Goal: Task Accomplishment & Management: Manage account settings

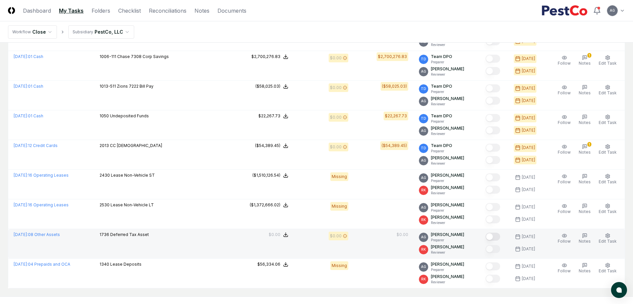
scroll to position [532, 0]
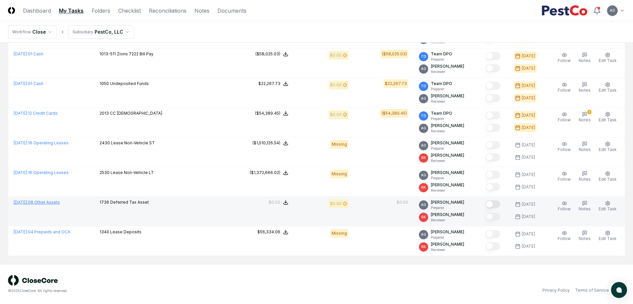
click at [57, 201] on link "[DATE] : 08 Other Assets" at bounding box center [37, 201] width 46 height 5
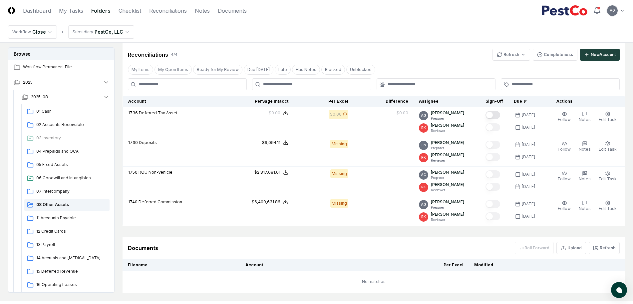
scroll to position [151, 0]
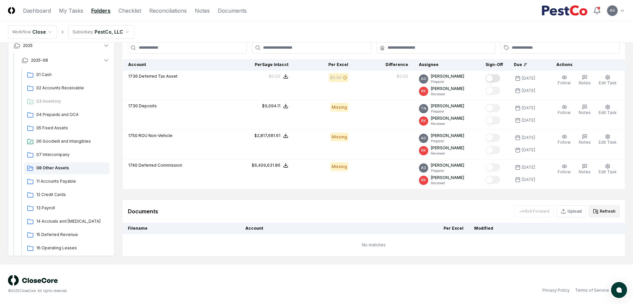
click at [612, 209] on button "Refresh" at bounding box center [604, 211] width 31 height 12
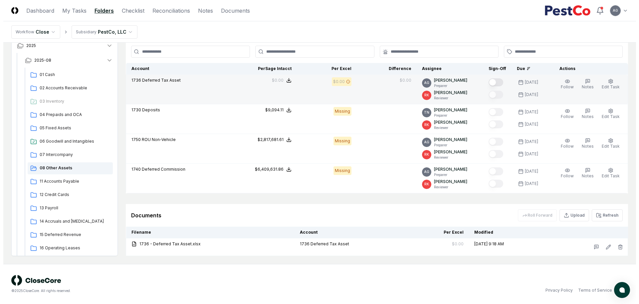
scroll to position [147, 0]
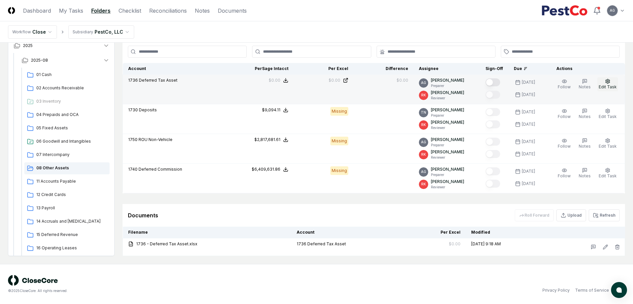
click at [610, 85] on span "Edit Task" at bounding box center [608, 86] width 18 height 5
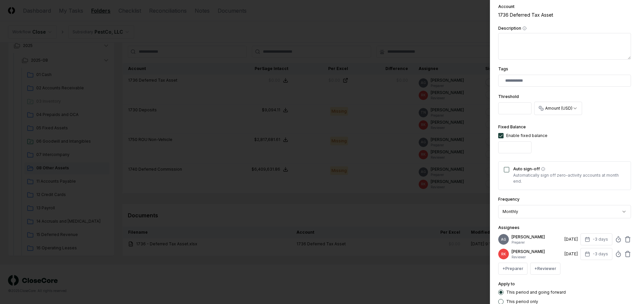
scroll to position [125, 0]
click at [615, 242] on icon at bounding box center [618, 238] width 7 height 7
type input "*****"
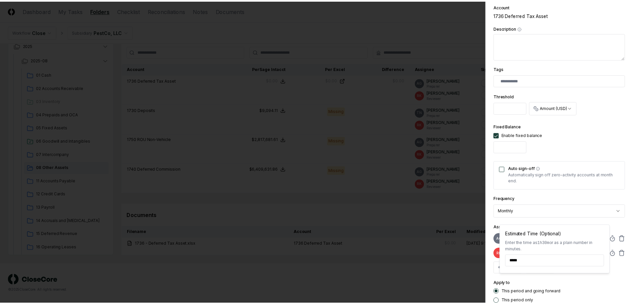
scroll to position [173, 0]
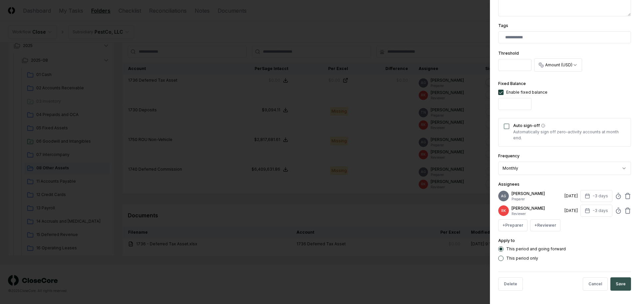
click at [616, 281] on button "Save" at bounding box center [621, 283] width 21 height 13
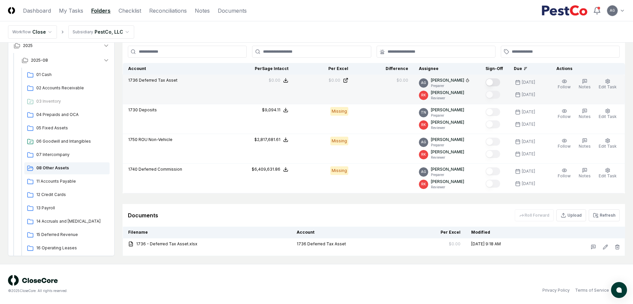
click at [497, 81] on button "Mark complete" at bounding box center [493, 82] width 15 height 8
click at [382, 233] on th "Account" at bounding box center [348, 232] width 115 height 12
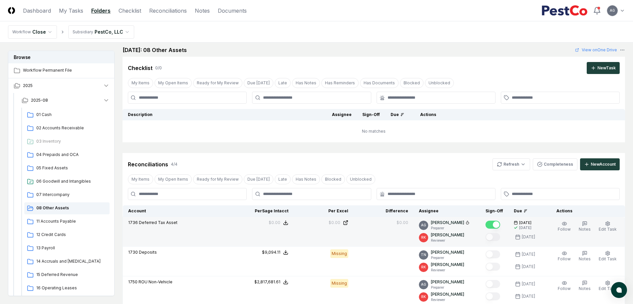
scroll to position [0, 0]
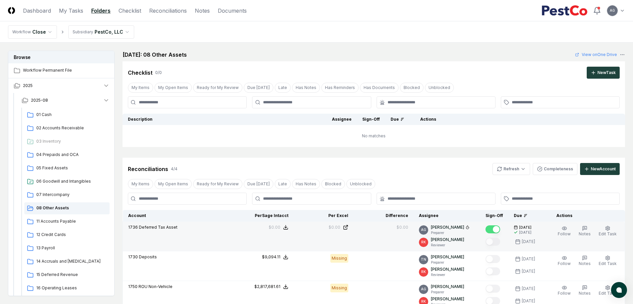
click at [278, 148] on div "Cancel Reassign [DATE]: 08 Other Assets View on One Drive Checklist 0 / 0 New T…" at bounding box center [374, 227] width 503 height 352
click at [77, 11] on link "My Tasks" at bounding box center [71, 11] width 24 height 8
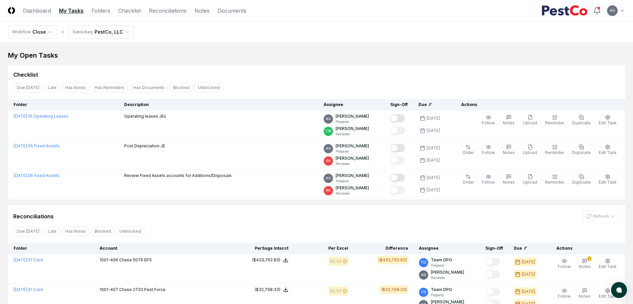
click at [221, 233] on div "Due [DATE] Late Has Notes Blocked Unblocked Clear Filter" at bounding box center [316, 231] width 617 height 12
click at [302, 51] on div "My Open Tasks" at bounding box center [316, 55] width 617 height 9
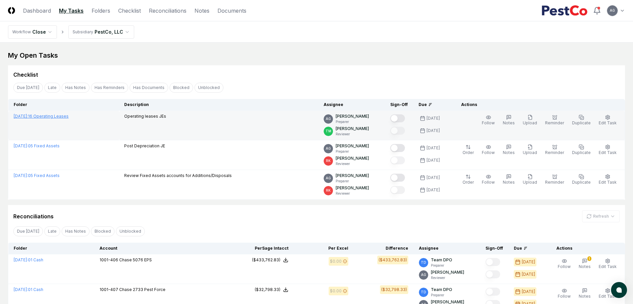
click at [59, 117] on link "[DATE] : 16 Operating Leases" at bounding box center [41, 116] width 55 height 5
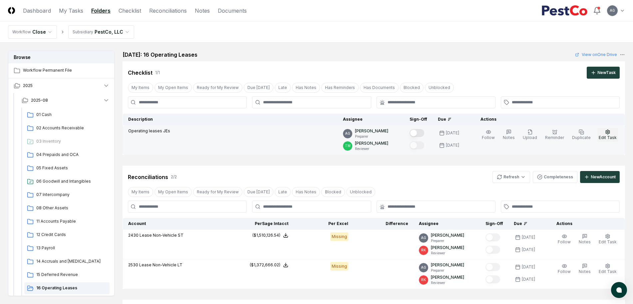
click at [606, 135] on span "Edit Task" at bounding box center [608, 137] width 18 height 5
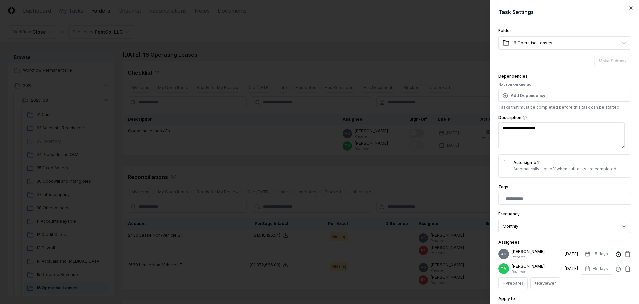
click at [615, 257] on icon at bounding box center [618, 253] width 7 height 7
type textarea "*"
type input "******"
click at [623, 213] on div "**********" at bounding box center [565, 221] width 133 height 23
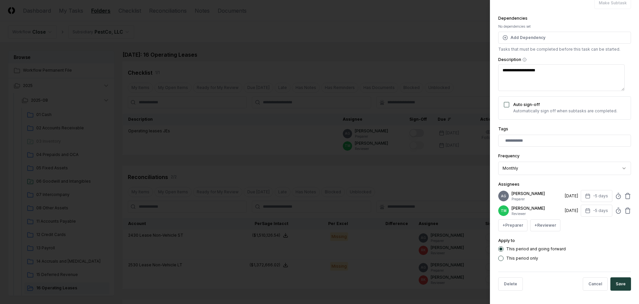
scroll to position [68, 0]
click at [614, 283] on button "Save" at bounding box center [621, 283] width 21 height 13
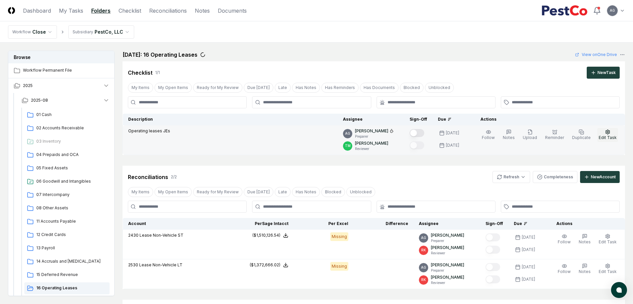
click at [612, 134] on button "Edit Task" at bounding box center [607, 135] width 21 height 14
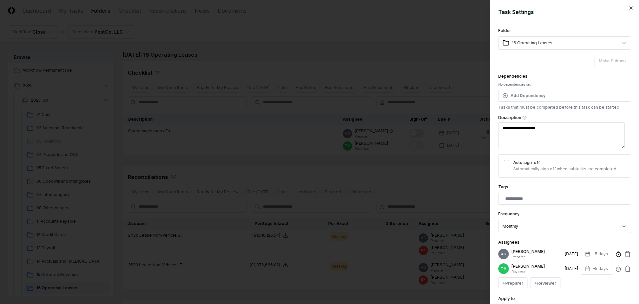
click at [615, 254] on icon at bounding box center [618, 253] width 7 height 7
click at [516, 239] on input "******" at bounding box center [560, 239] width 100 height 12
click at [515, 239] on input "******" at bounding box center [560, 239] width 100 height 12
type textarea "*"
type input "******"
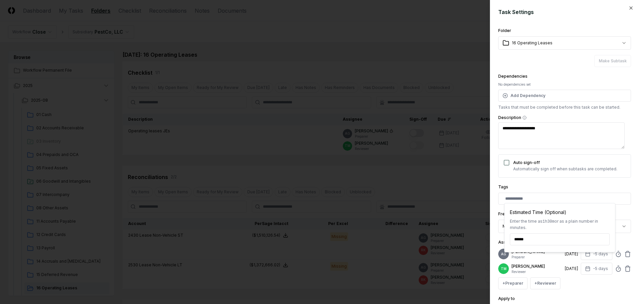
click at [622, 239] on div "Assignees AG [PERSON_NAME] Preparer [DATE] -5 days Estimated Time (Optional) En…" at bounding box center [565, 263] width 133 height 51
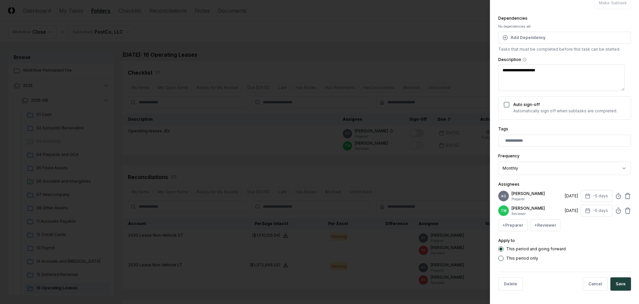
click at [614, 292] on div "Delete Cancel Save" at bounding box center [565, 283] width 133 height 24
click at [613, 285] on button "Save" at bounding box center [621, 283] width 21 height 13
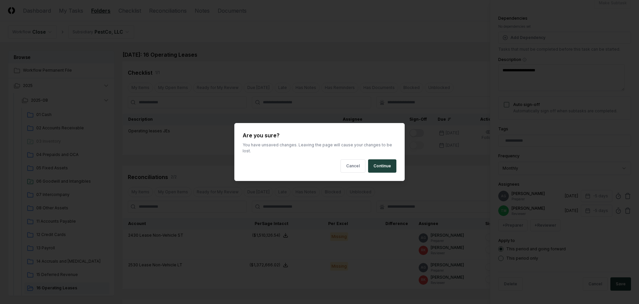
click at [413, 164] on html "CloseCore Dashboard My Tasks Folders Checklist Reconciliations Notes Documents …" at bounding box center [319, 201] width 639 height 403
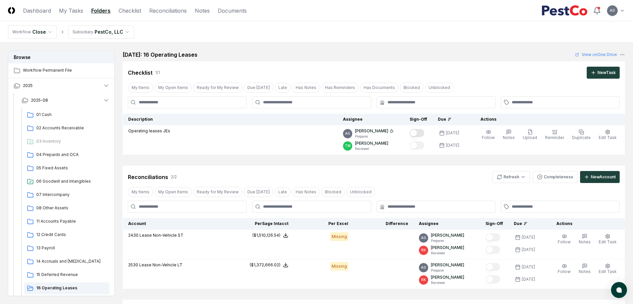
click at [430, 180] on div "Reconciliations 2 / 2 Refresh Completeness New Account" at bounding box center [374, 177] width 492 height 12
click at [428, 174] on div "Reconciliations 2 / 2 Refresh Completeness New Account" at bounding box center [374, 177] width 492 height 12
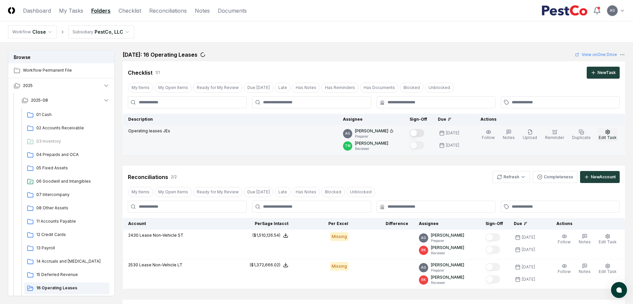
click at [610, 137] on span "Edit Task" at bounding box center [608, 137] width 18 height 5
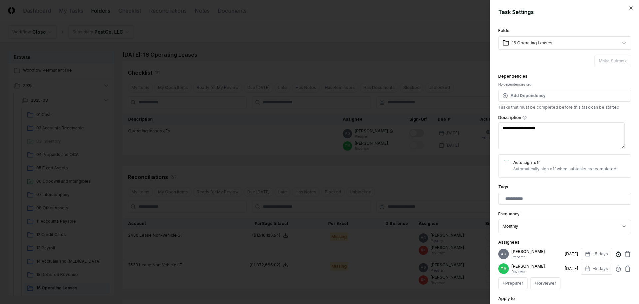
click at [619, 254] on line at bounding box center [619, 253] width 1 height 1
click at [521, 239] on input "******" at bounding box center [560, 239] width 100 height 12
click at [517, 239] on input "******" at bounding box center [560, 239] width 100 height 12
type textarea "*"
type input "******"
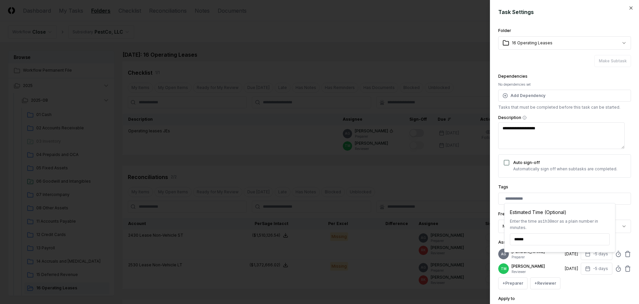
click at [633, 285] on div "**********" at bounding box center [564, 152] width 149 height 304
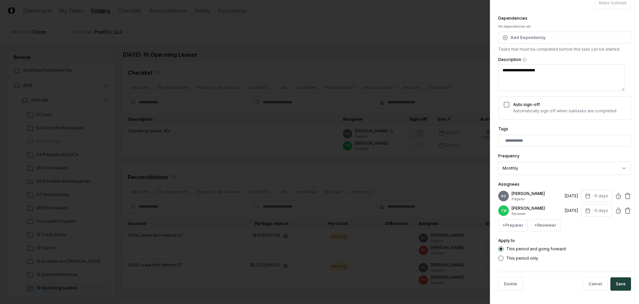
click at [620, 286] on button "Save" at bounding box center [621, 283] width 21 height 13
type textarea "*"
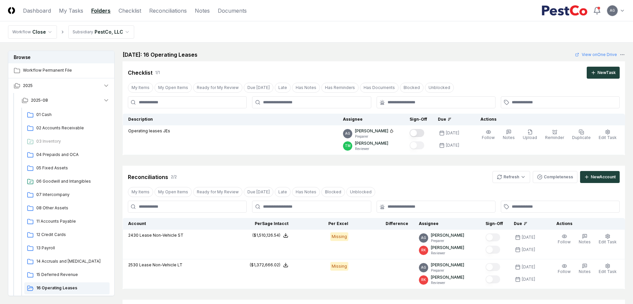
click at [419, 170] on div "Reconciliations 2 / 2 Refresh Completeness New Account" at bounding box center [374, 174] width 503 height 17
click at [419, 169] on div "Reconciliations 2 / 2 Refresh Completeness New Account" at bounding box center [374, 174] width 503 height 17
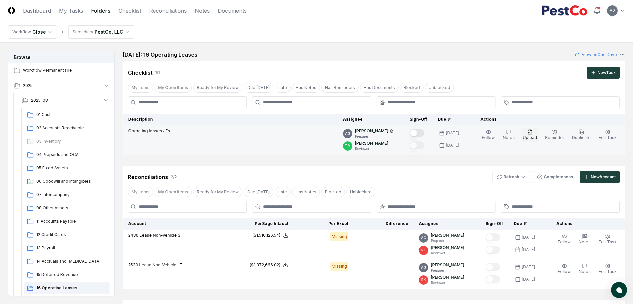
click at [531, 137] on span "Upload" at bounding box center [530, 137] width 14 height 5
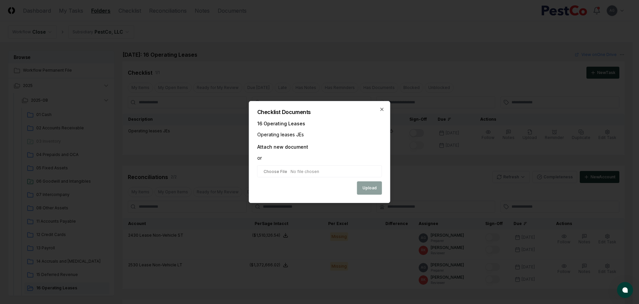
click at [294, 169] on input "file" at bounding box center [319, 171] width 125 height 12
click at [291, 146] on div "Attach new document" at bounding box center [282, 146] width 51 height 7
click at [291, 138] on div "Operating leases JEs" at bounding box center [319, 134] width 125 height 7
click at [385, 106] on div "Checklist Documents 16 Operating Leases Operating leases JEs Attach new documen…" at bounding box center [320, 152] width 142 height 102
click at [380, 109] on icon "button" at bounding box center [382, 109] width 5 height 5
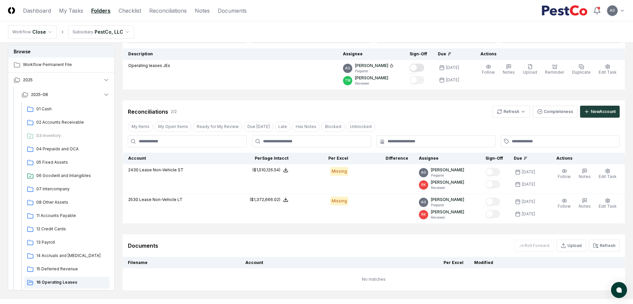
scroll to position [100, 0]
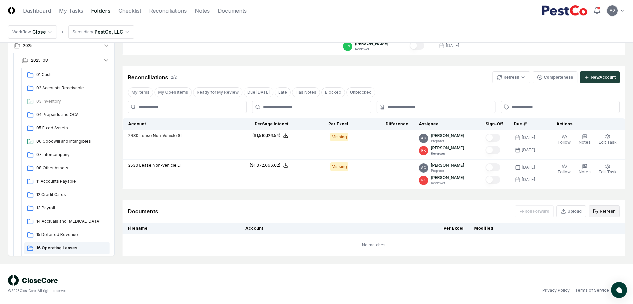
click at [608, 211] on button "Refresh" at bounding box center [604, 211] width 31 height 12
click at [388, 199] on div "Cancel Reassign [DATE]: 16 Operating Leases View on One Drive Checklist 1 / 1 N…" at bounding box center [374, 103] width 503 height 305
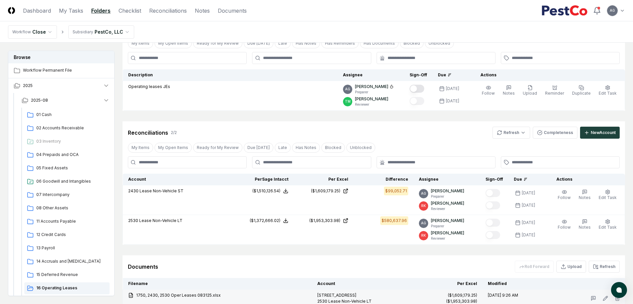
scroll to position [0, 0]
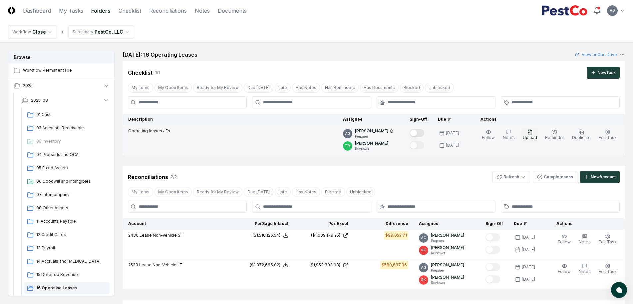
click at [528, 134] on button "Upload" at bounding box center [530, 135] width 17 height 14
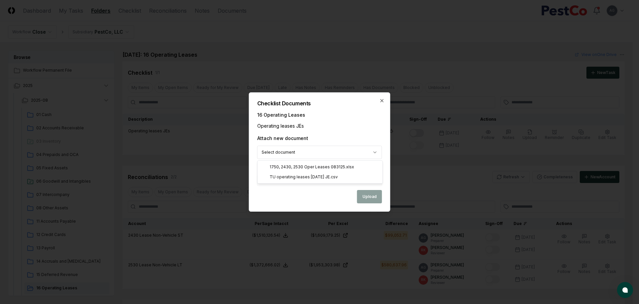
click at [339, 153] on body "CloseCore Dashboard My Tasks Folders Checklist Reconciliations Notes Documents …" at bounding box center [316, 208] width 633 height 417
select select "**********"
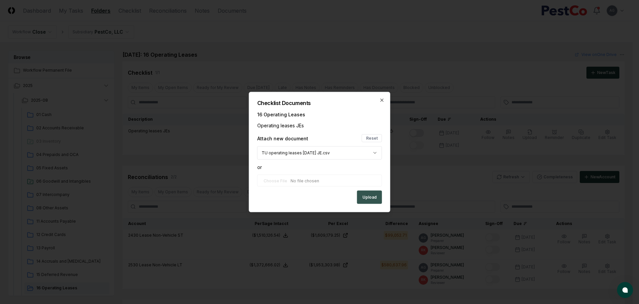
click at [368, 199] on button "Upload" at bounding box center [369, 196] width 25 height 13
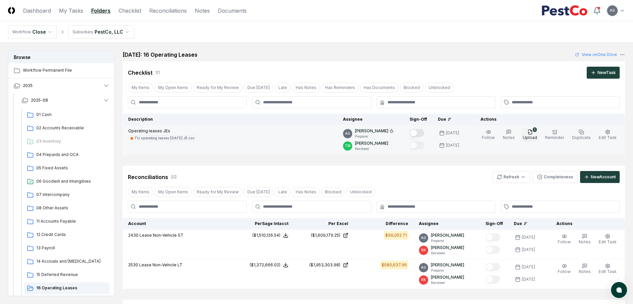
click at [532, 135] on span "Upload" at bounding box center [530, 137] width 14 height 5
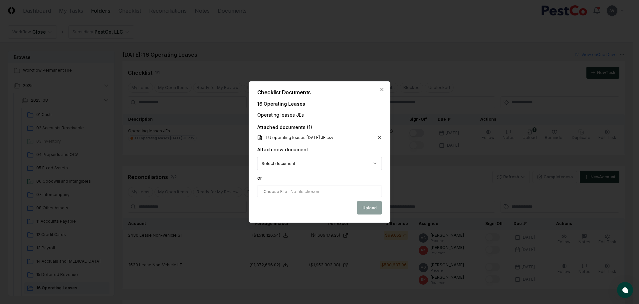
click at [345, 162] on body "CloseCore Dashboard My Tasks Folders Checklist Reconciliations Notes Documents …" at bounding box center [316, 208] width 633 height 417
select select "**********"
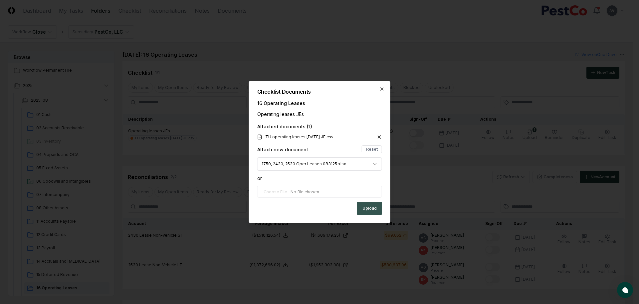
click at [370, 211] on button "Upload" at bounding box center [369, 207] width 25 height 13
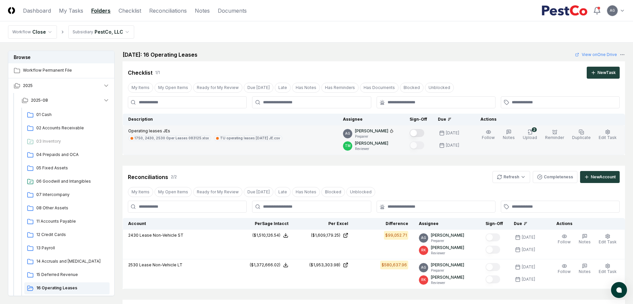
click at [420, 136] on button "Mark complete" at bounding box center [417, 133] width 15 height 8
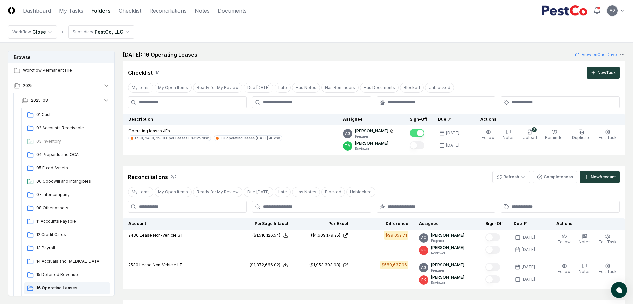
click at [428, 169] on div "Reconciliations 2 / 2 Refresh Completeness New Account" at bounding box center [374, 174] width 503 height 17
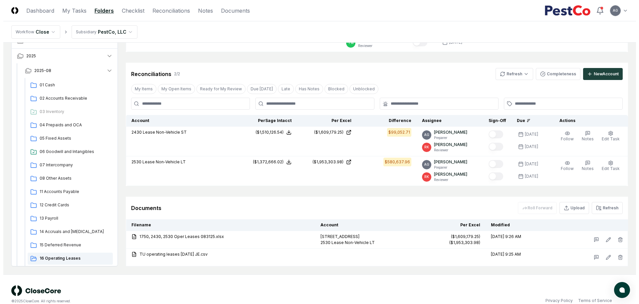
scroll to position [113, 0]
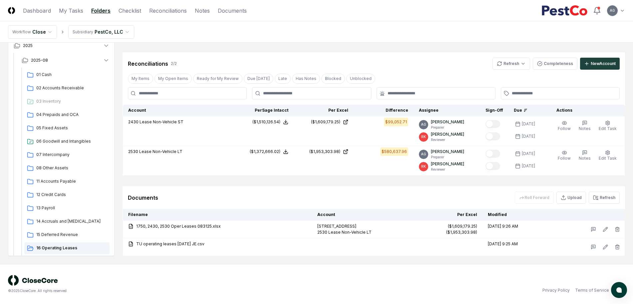
click at [396, 195] on div "Documents Roll Forward Upload Refresh" at bounding box center [374, 197] width 492 height 12
click at [321, 273] on div "© 2025 CloseCore. All rights reserved. Privacy Policy Terms of Service" at bounding box center [316, 284] width 633 height 40
click at [291, 39] on nav "Workflow Close Subsidiary PestCo, LLC" at bounding box center [316, 31] width 633 height 21
click at [604, 198] on button "Refresh" at bounding box center [604, 197] width 31 height 12
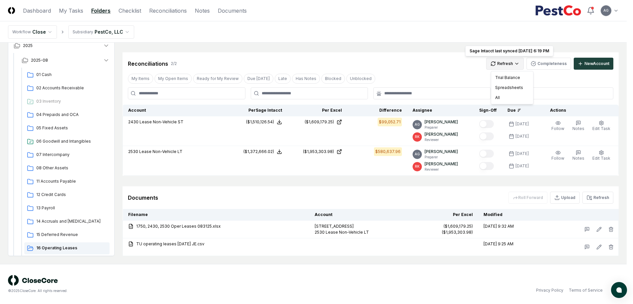
click at [521, 65] on html "CloseCore Dashboard My Tasks Folders Checklist Reconciliations Notes Documents …" at bounding box center [316, 95] width 633 height 417
click at [510, 75] on div "Trial Balance" at bounding box center [512, 78] width 39 height 10
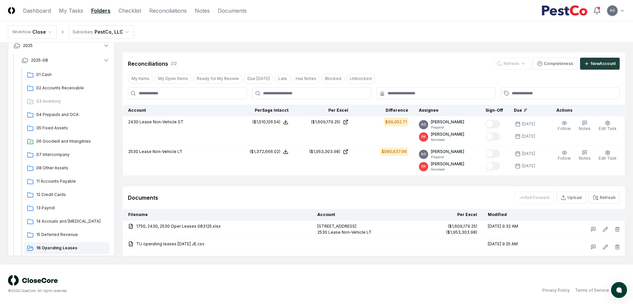
click at [409, 56] on div "Reconciliations 2 / 2 Refresh Completeness New Account" at bounding box center [374, 60] width 503 height 17
click at [613, 196] on button "Refresh" at bounding box center [604, 197] width 31 height 12
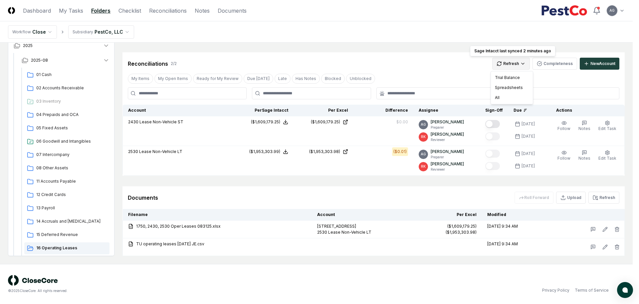
click at [526, 65] on html "CloseCore Dashboard My Tasks Folders Checklist Reconciliations Notes Documents …" at bounding box center [319, 95] width 639 height 417
click at [513, 75] on div "Trial Balance" at bounding box center [512, 78] width 39 height 10
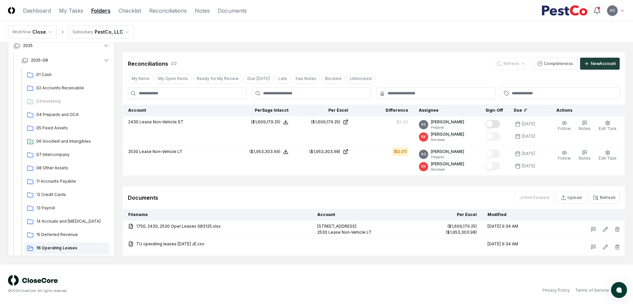
click at [419, 53] on div "Reconciliations 2 / 2 Refresh Completeness New Account" at bounding box center [374, 60] width 503 height 17
click at [403, 192] on div "Documents Roll Forward Upload Refresh" at bounding box center [374, 197] width 492 height 12
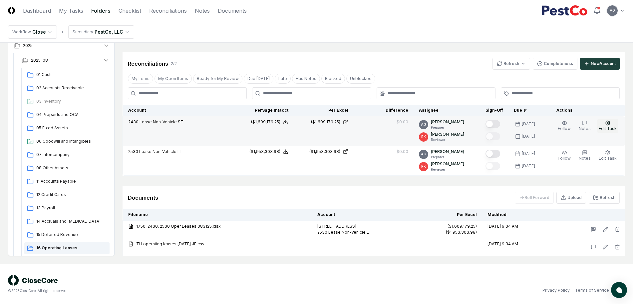
click at [612, 122] on button "Edit Task" at bounding box center [607, 126] width 21 height 14
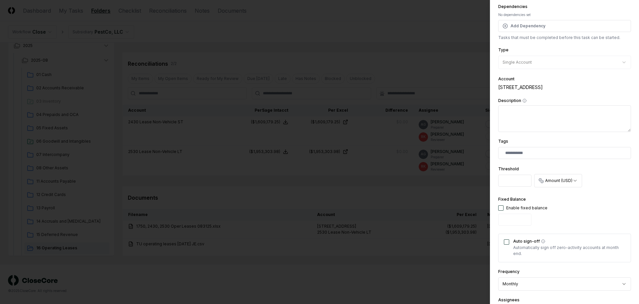
scroll to position [83, 0]
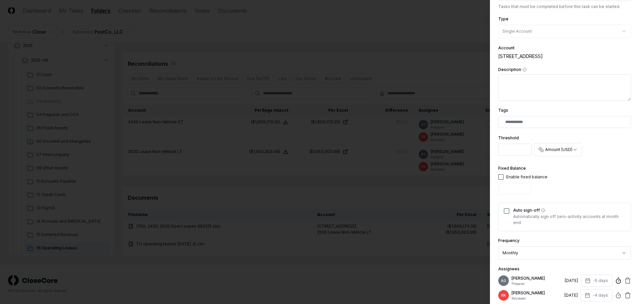
click at [616, 283] on circle at bounding box center [618, 281] width 4 height 4
type input "******"
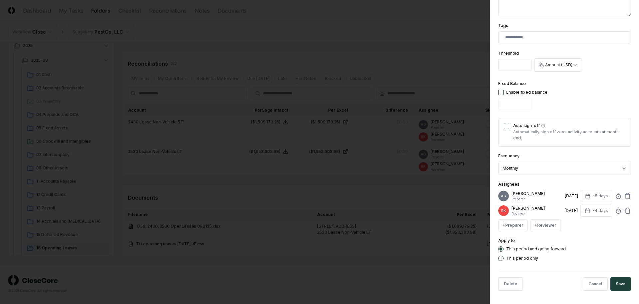
click at [620, 283] on button "Save" at bounding box center [621, 283] width 21 height 13
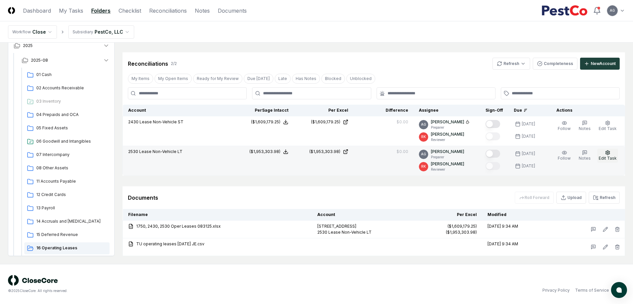
click at [611, 156] on span "Edit Task" at bounding box center [608, 158] width 18 height 5
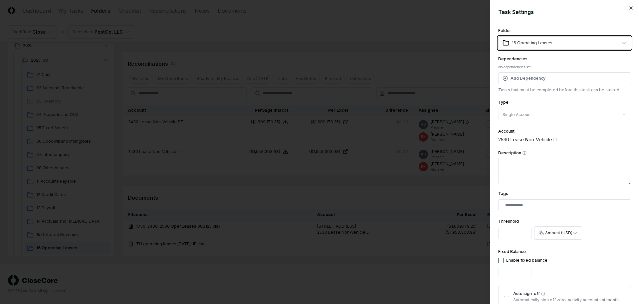
scroll to position [83, 0]
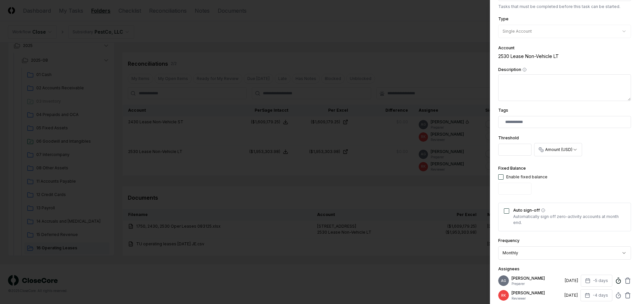
click at [619, 281] on line at bounding box center [619, 280] width 1 height 1
type input "******"
click at [630, 266] on div "**********" at bounding box center [564, 152] width 149 height 304
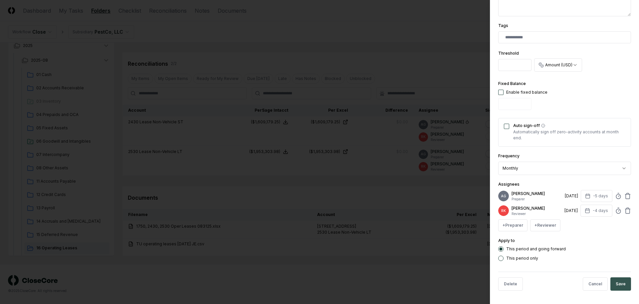
scroll to position [173, 0]
click at [622, 283] on button "Save" at bounding box center [621, 283] width 21 height 13
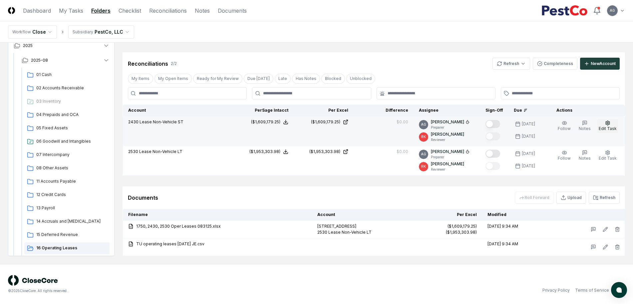
click at [608, 122] on circle "button" at bounding box center [607, 122] width 1 height 1
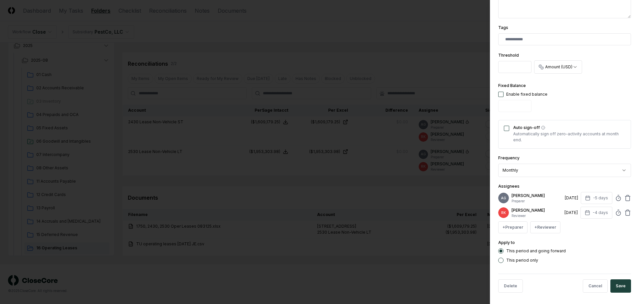
scroll to position [167, 0]
click at [615, 200] on icon at bounding box center [618, 197] width 7 height 7
click at [522, 240] on input "******" at bounding box center [560, 241] width 100 height 12
click at [525, 240] on input "******" at bounding box center [560, 241] width 100 height 12
click at [524, 240] on input "******" at bounding box center [560, 241] width 100 height 12
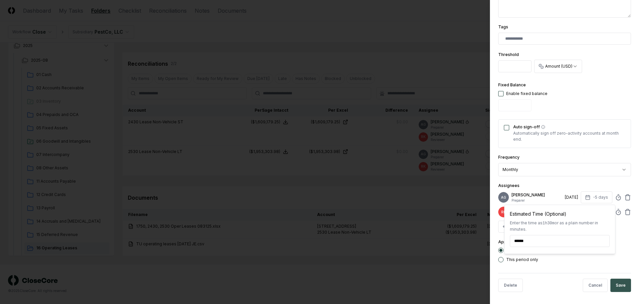
type input "******"
click at [617, 290] on button "Save" at bounding box center [621, 284] width 21 height 13
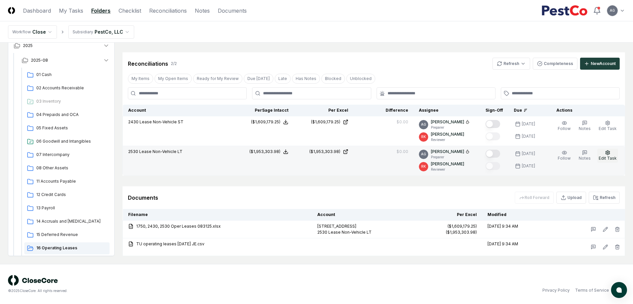
click at [616, 153] on button "Edit Task" at bounding box center [607, 156] width 21 height 14
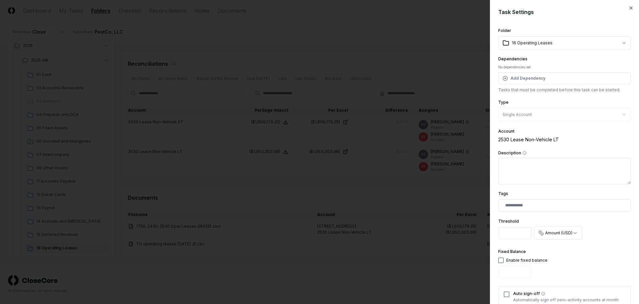
scroll to position [125, 0]
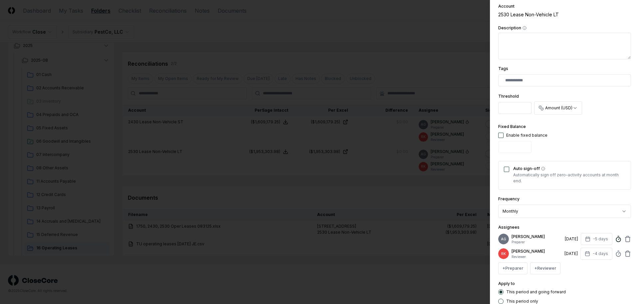
click at [616, 240] on circle at bounding box center [618, 239] width 4 height 4
click at [523, 281] on input "******" at bounding box center [560, 282] width 100 height 12
type input "******"
click at [578, 225] on div "Assignees AG [PERSON_NAME] Preparer [DATE] -5 days Estimated Time (Optional) En…" at bounding box center [565, 248] width 133 height 51
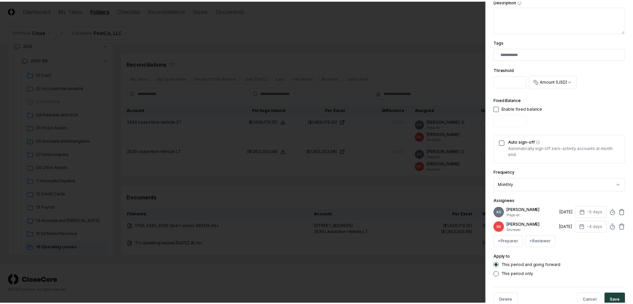
scroll to position [173, 0]
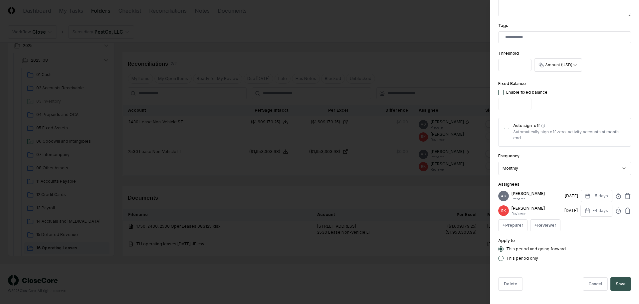
click at [611, 283] on button "Save" at bounding box center [621, 283] width 21 height 13
click at [443, 284] on body "CloseCore Dashboard My Tasks Folders Checklist Reconciliations Notes Documents …" at bounding box center [316, 95] width 633 height 417
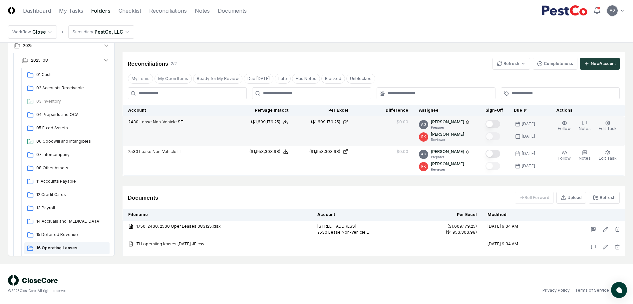
click at [499, 124] on button "Mark complete" at bounding box center [493, 124] width 15 height 8
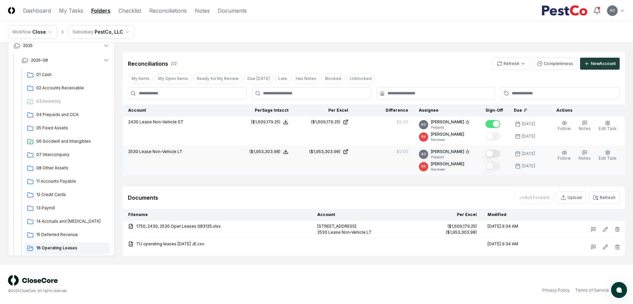
click at [498, 155] on button "Mark complete" at bounding box center [493, 154] width 15 height 8
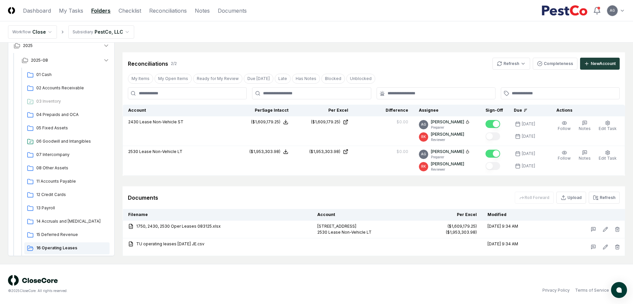
click at [474, 189] on div "Documents Roll Forward Upload Refresh" at bounding box center [374, 197] width 503 height 23
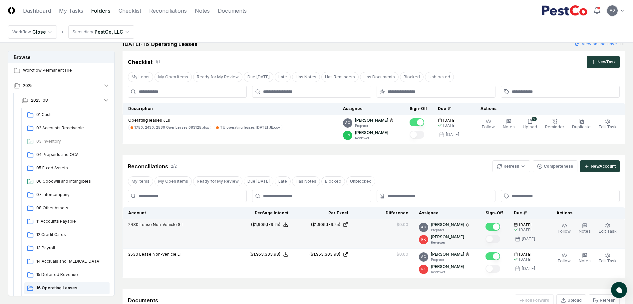
scroll to position [0, 0]
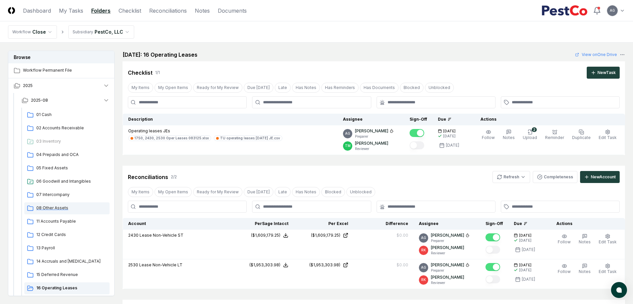
click at [52, 208] on span "08 Other Assets" at bounding box center [71, 208] width 71 height 6
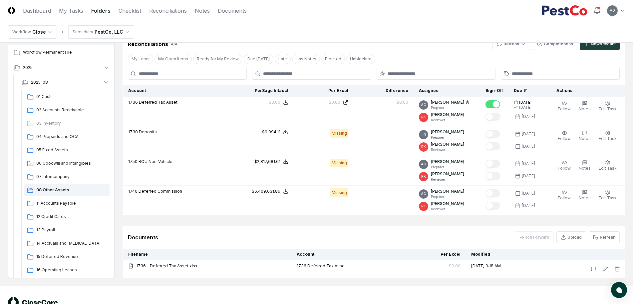
scroll to position [147, 0]
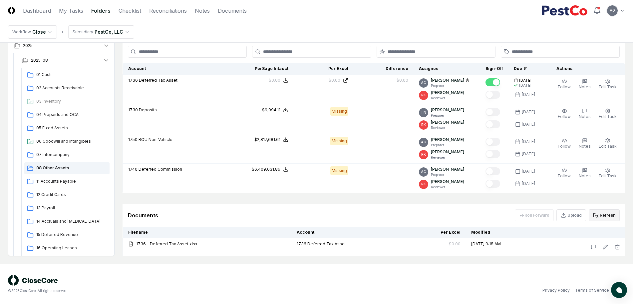
click at [606, 212] on button "Refresh" at bounding box center [604, 215] width 31 height 12
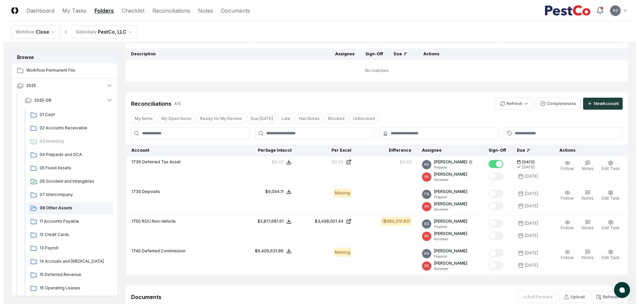
scroll to position [64, 0]
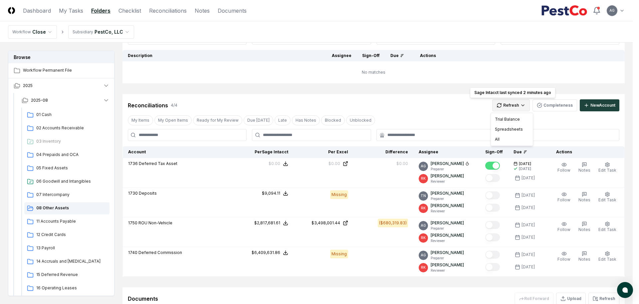
click at [519, 106] on html "CloseCore Dashboard My Tasks Folders Checklist Reconciliations Notes Documents …" at bounding box center [319, 170] width 639 height 468
click at [512, 120] on div "Trial Balance" at bounding box center [512, 119] width 39 height 10
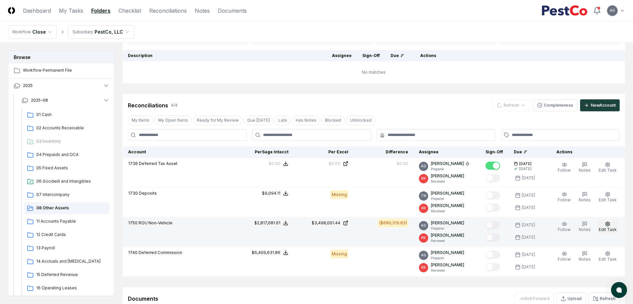
click at [611, 227] on span "Edit Task" at bounding box center [608, 229] width 18 height 5
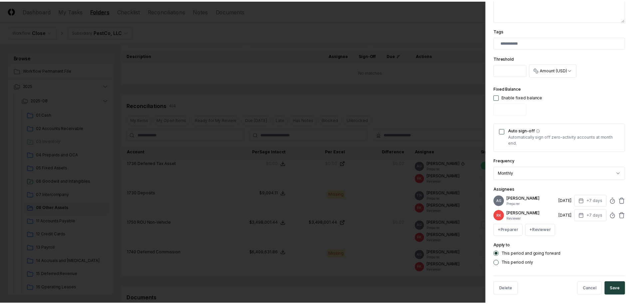
scroll to position [167, 0]
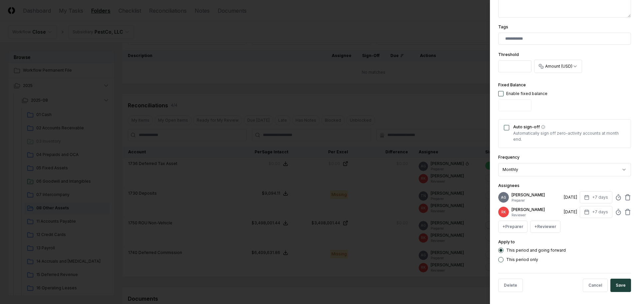
click at [616, 198] on div "AG [PERSON_NAME] Preparer [DATE] +7 days" at bounding box center [565, 197] width 133 height 12
click at [615, 200] on icon at bounding box center [618, 197] width 7 height 7
type input "******"
click at [616, 292] on button "Save" at bounding box center [621, 284] width 21 height 13
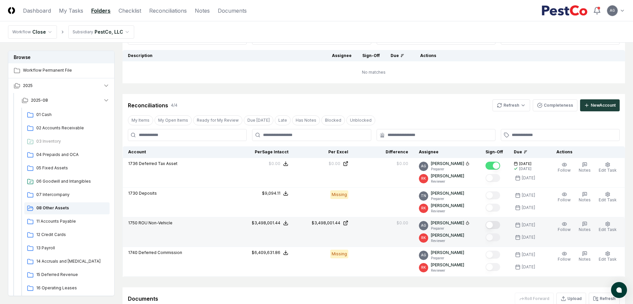
click at [500, 224] on button "Mark complete" at bounding box center [493, 225] width 15 height 8
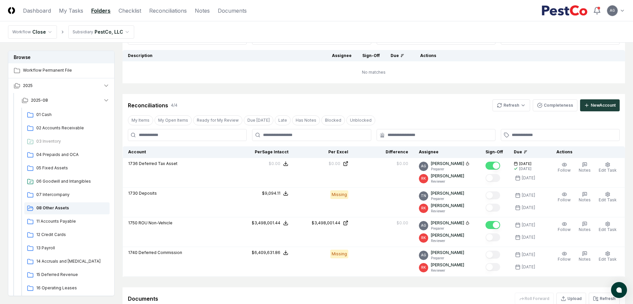
click at [439, 105] on div "Reconciliations 4 / 4 Refresh Completeness New Account" at bounding box center [374, 105] width 492 height 12
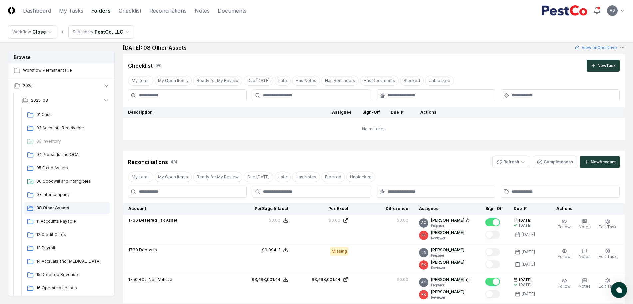
scroll to position [0, 0]
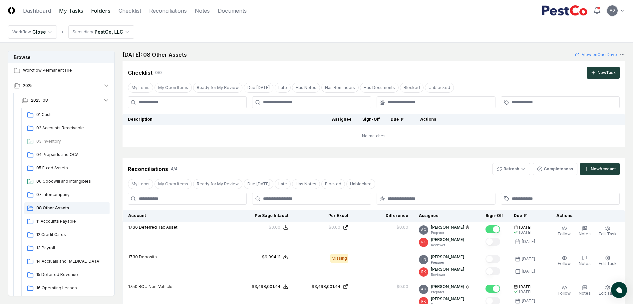
click at [68, 10] on link "My Tasks" at bounding box center [71, 11] width 24 height 8
